Goal: Find specific page/section: Find specific page/section

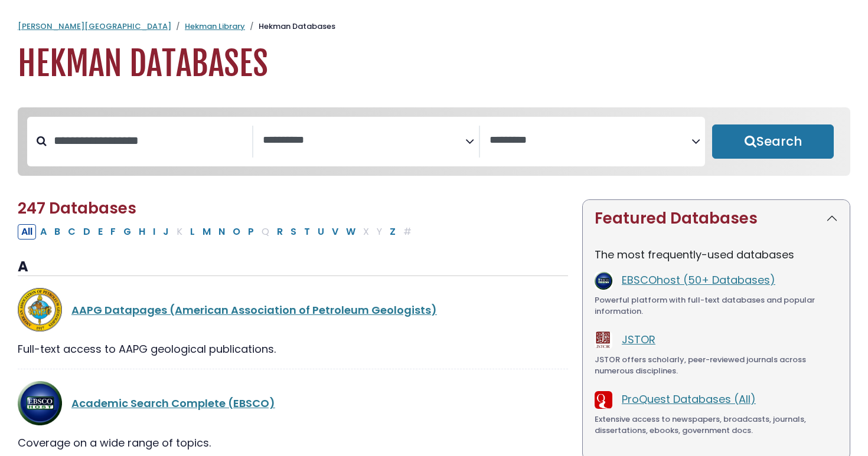
select select "Database Subject Filter"
select select "Database Vendors Filter"
click at [250, 231] on button "P" at bounding box center [250, 231] width 13 height 15
select select "Database Subject Filter"
select select "Database Vendors Filter"
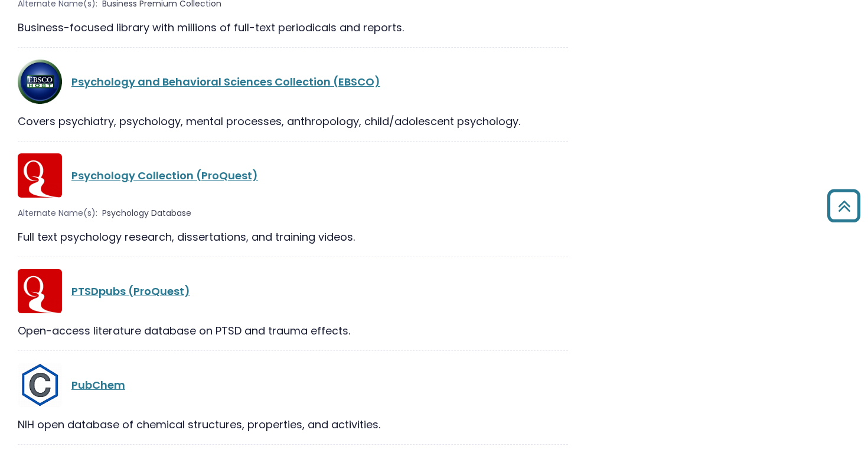
scroll to position [2123, 0]
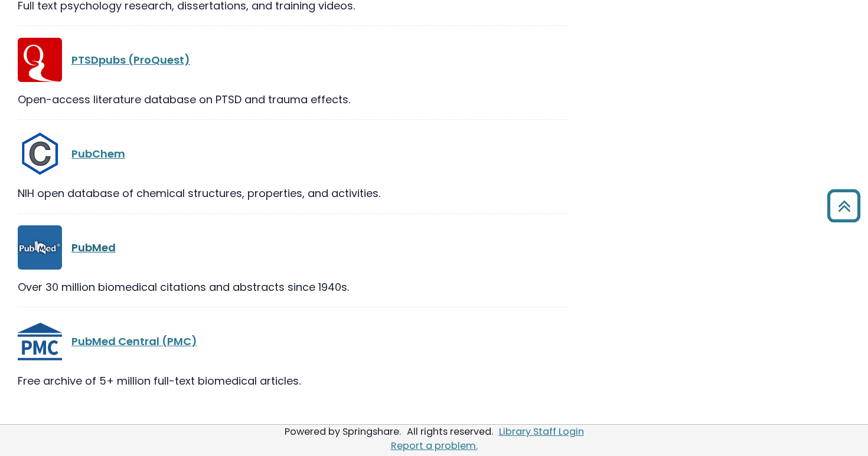
click at [103, 247] on link "PubMed" at bounding box center [93, 247] width 44 height 15
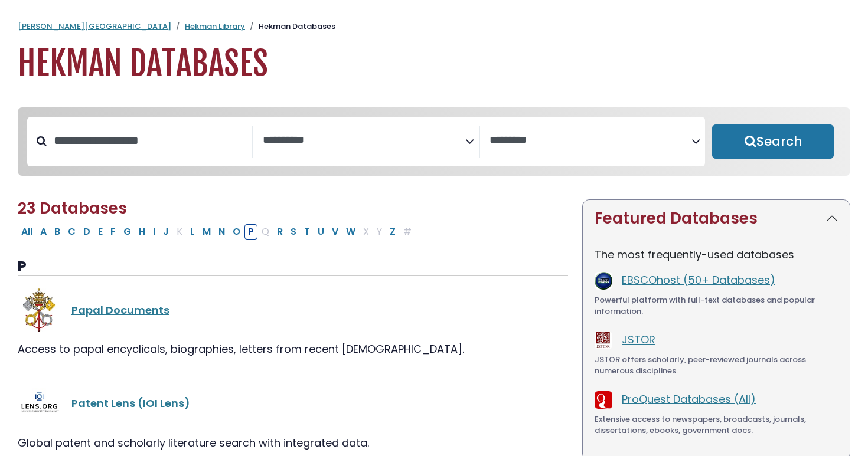
select select "Database Subject Filter"
select select "Database Vendors Filter"
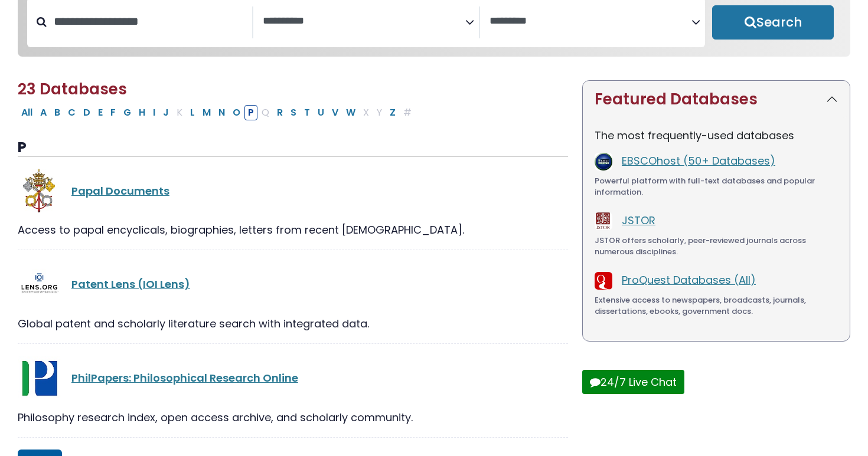
scroll to position [128, 0]
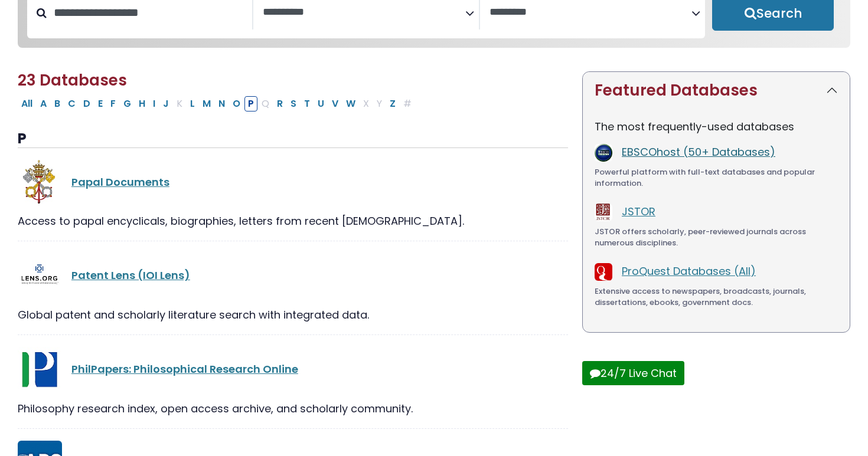
click at [666, 159] on link "EBSCOhost (50+ Databases)" at bounding box center [699, 152] width 154 height 15
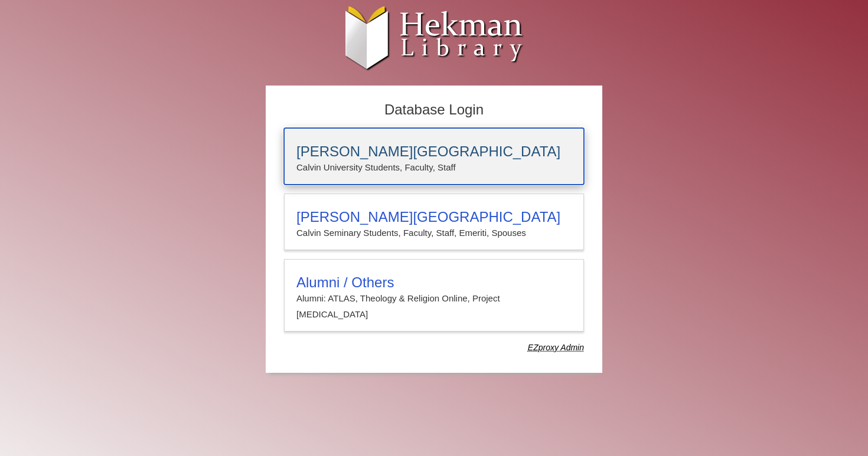
click at [509, 151] on h3 "[PERSON_NAME][GEOGRAPHIC_DATA]" at bounding box center [433, 151] width 275 height 17
